Goal: Information Seeking & Learning: Check status

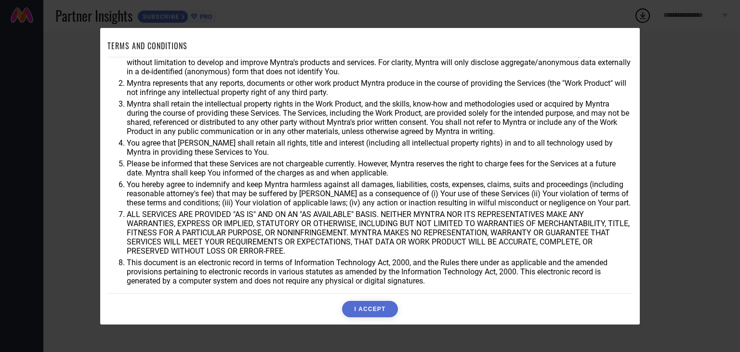
scroll to position [27, 0]
click at [379, 308] on button "I ACCEPT" at bounding box center [369, 309] width 55 height 16
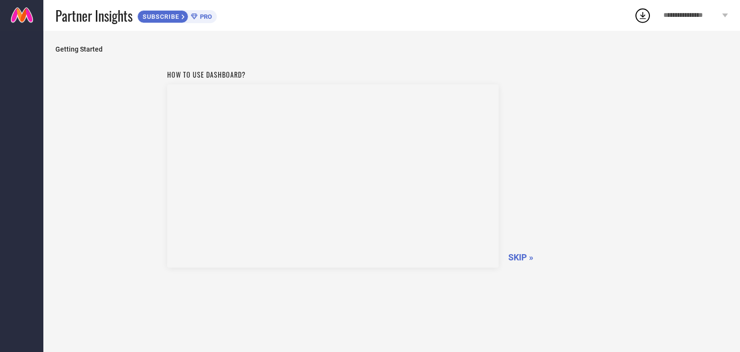
click at [519, 257] on span "SKIP »" at bounding box center [521, 257] width 25 height 10
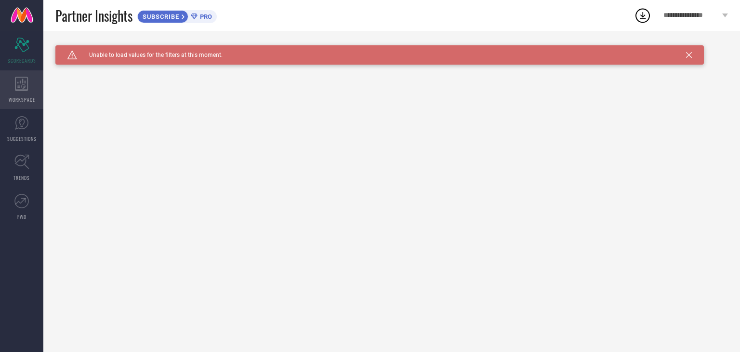
click at [27, 80] on icon at bounding box center [21, 84] width 13 height 14
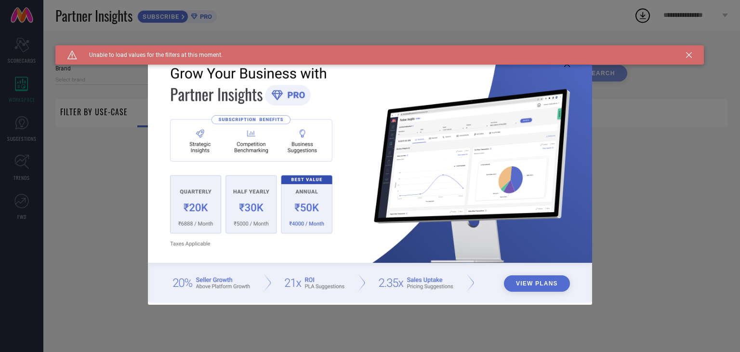
type input "1 STOP FASHION"
type input "All"
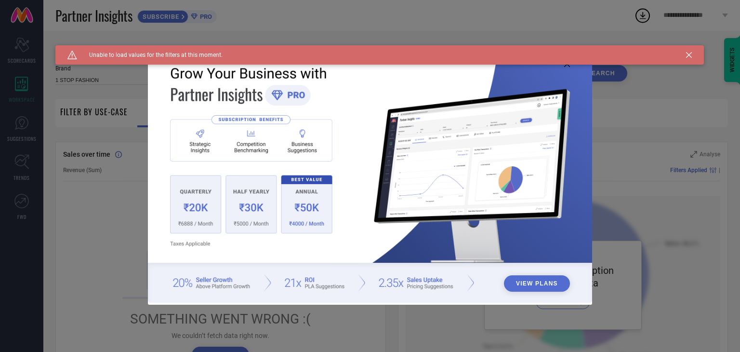
click at [690, 54] on icon at bounding box center [689, 55] width 6 height 6
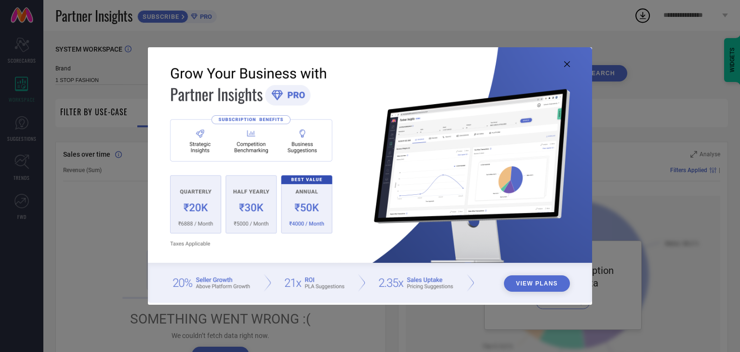
click at [568, 64] on icon at bounding box center [567, 64] width 6 height 6
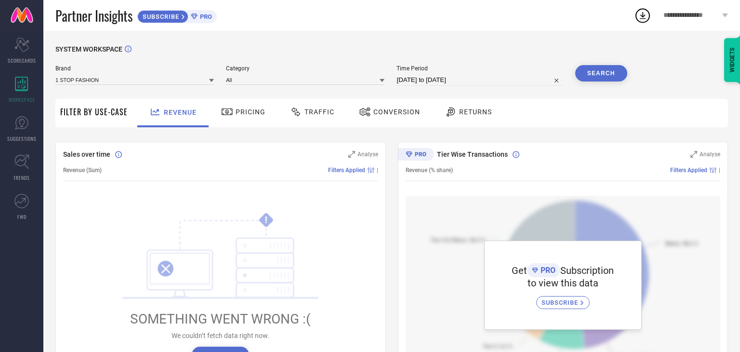
click at [260, 119] on div "Pricing" at bounding box center [243, 112] width 49 height 16
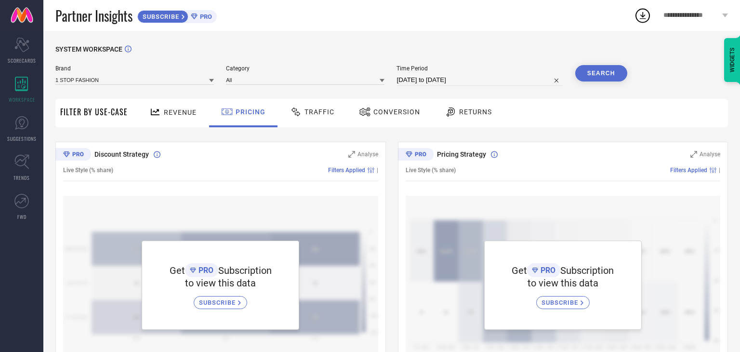
click at [310, 119] on div "Traffic" at bounding box center [312, 112] width 49 height 16
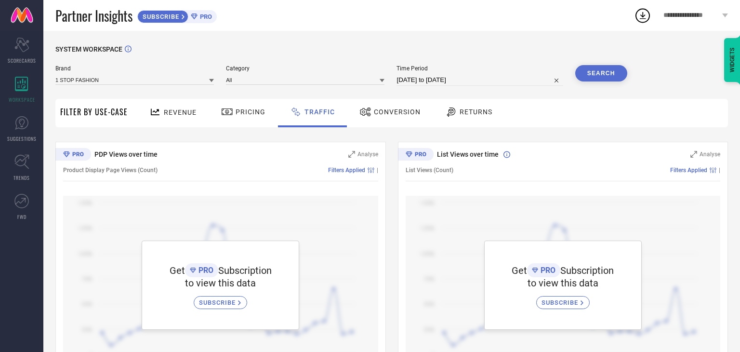
click at [380, 114] on span "Conversion" at bounding box center [397, 112] width 47 height 8
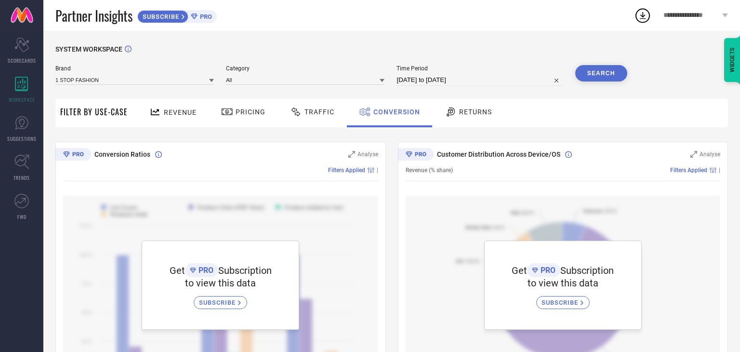
click at [449, 107] on icon at bounding box center [451, 112] width 12 height 12
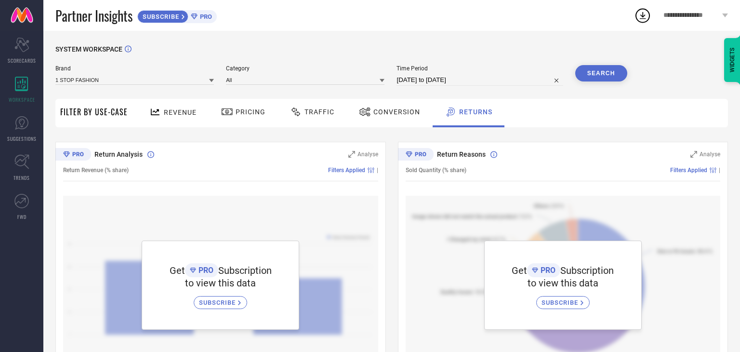
click at [185, 107] on div "Revenue" at bounding box center [173, 112] width 52 height 17
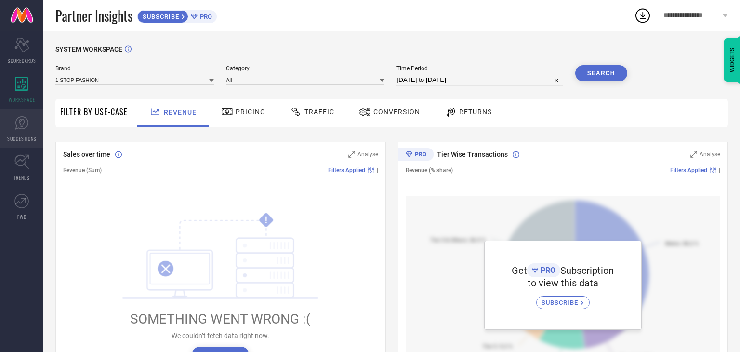
click at [35, 124] on link "SUGGESTIONS" at bounding box center [21, 128] width 43 height 39
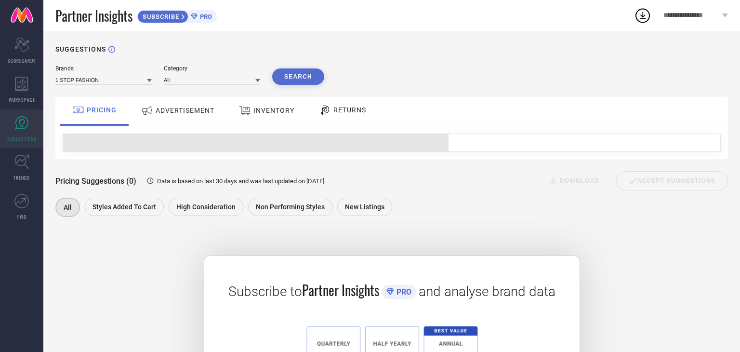
click at [162, 20] on div "SUBSCRIBE" at bounding box center [162, 16] width 51 height 13
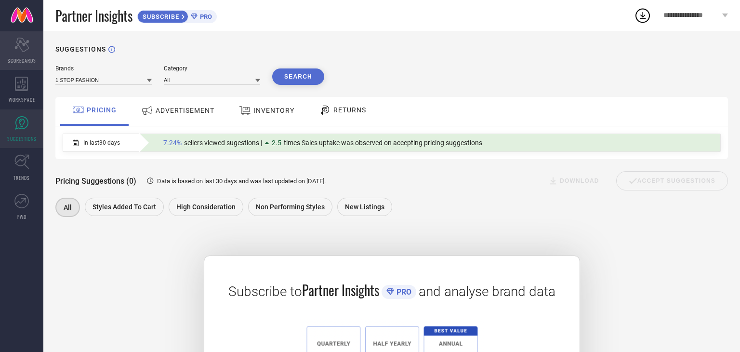
click at [22, 42] on icon "Scorecard" at bounding box center [21, 45] width 15 height 14
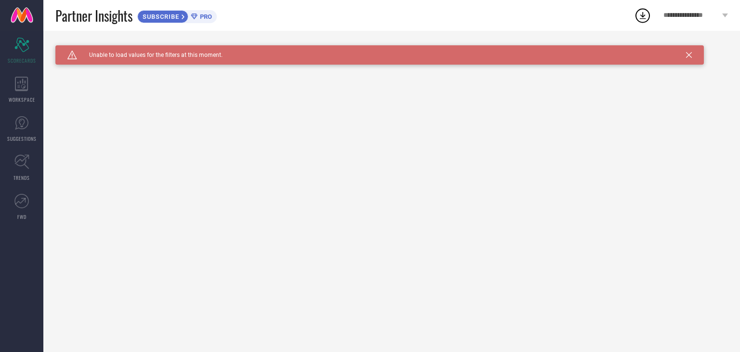
click at [690, 54] on icon at bounding box center [689, 55] width 6 height 6
